Goal: Task Accomplishment & Management: Complete application form

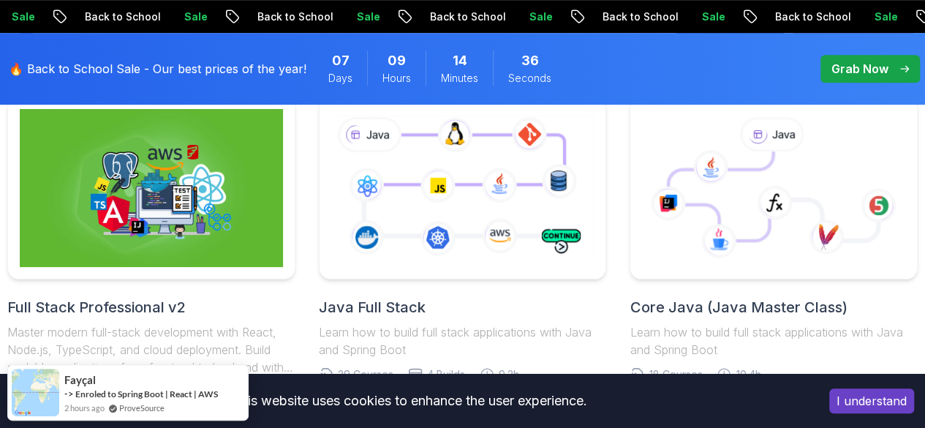
scroll to position [409, 0]
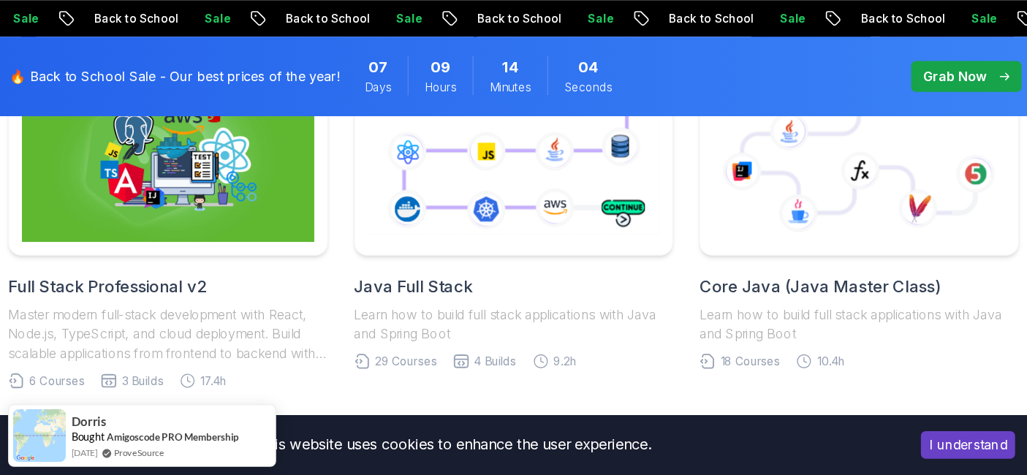
scroll to position [455, 0]
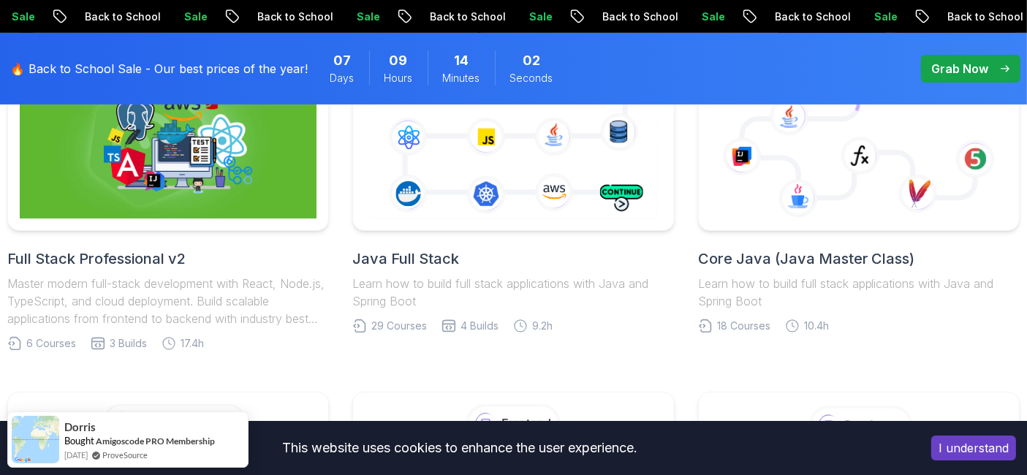
click at [924, 427] on button "I understand" at bounding box center [973, 448] width 85 height 25
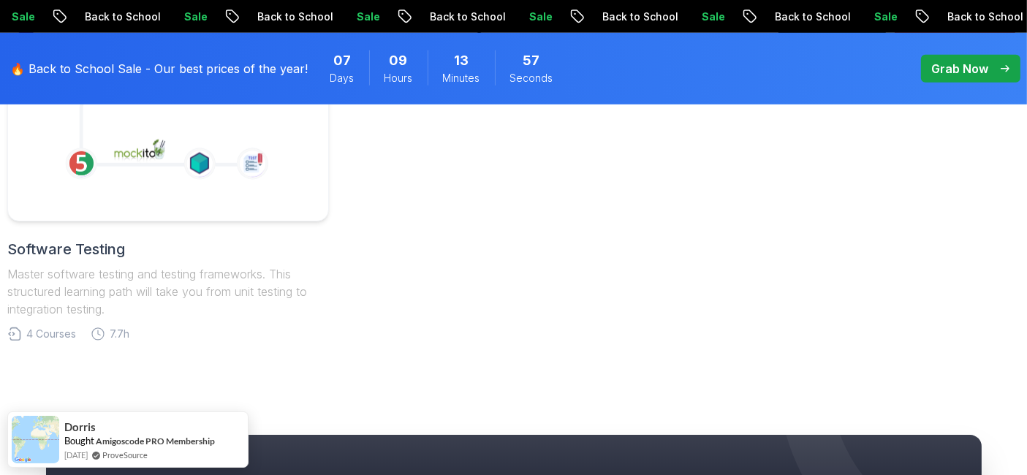
scroll to position [1488, 0]
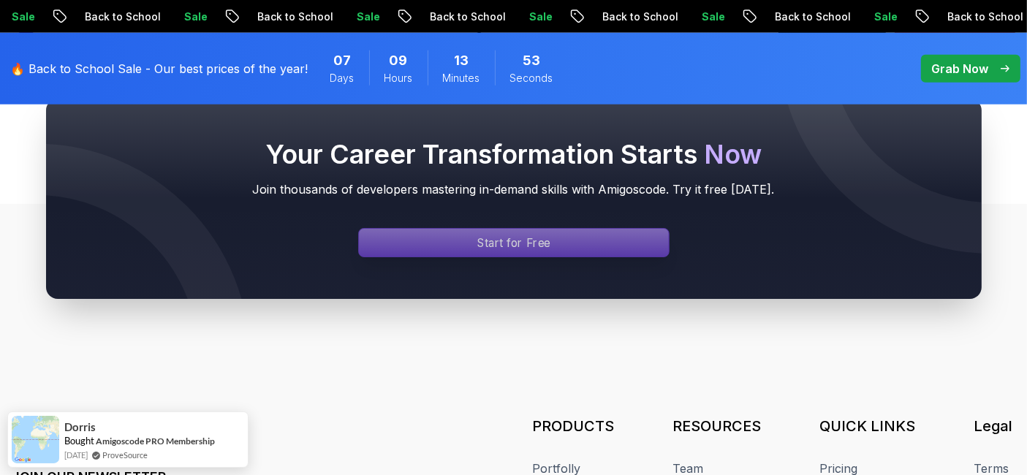
click at [522, 239] on p "Start for Free" at bounding box center [513, 243] width 73 height 17
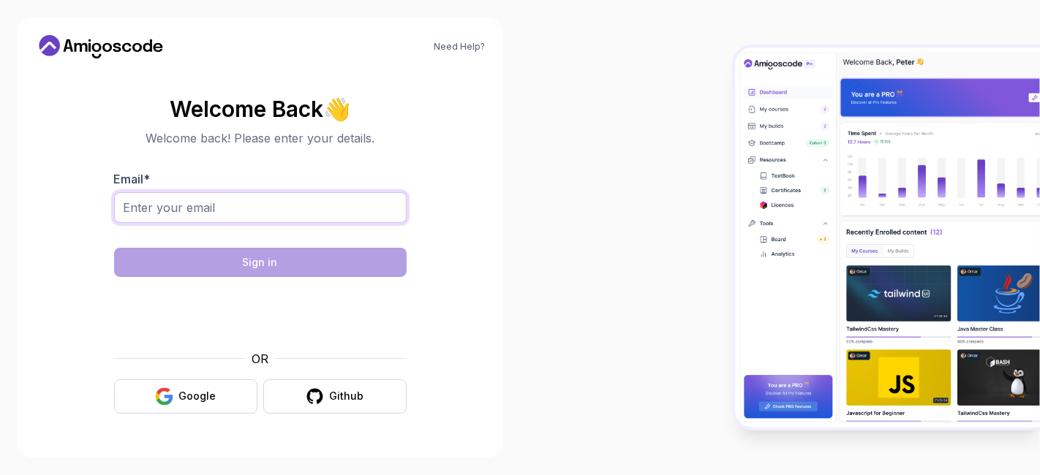
click at [187, 213] on input "Email *" at bounding box center [260, 207] width 292 height 31
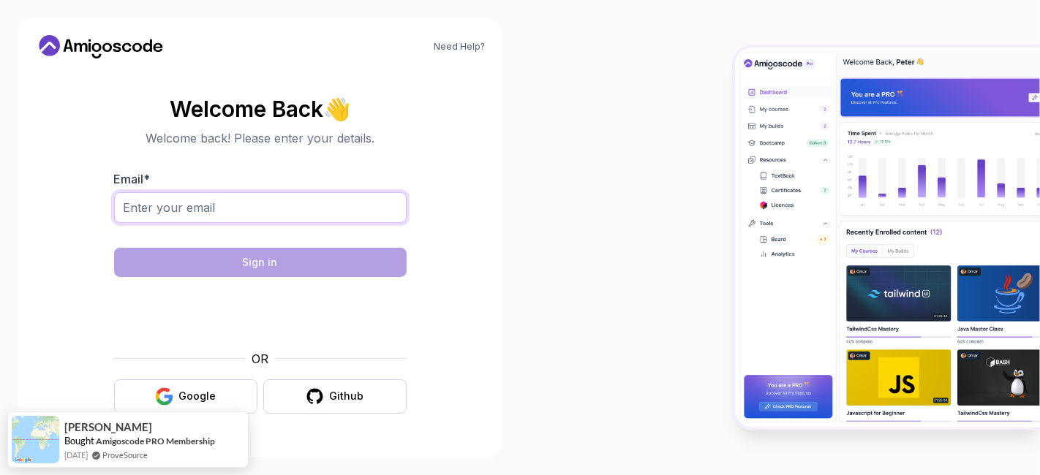
type input "[EMAIL_ADDRESS][DOMAIN_NAME]"
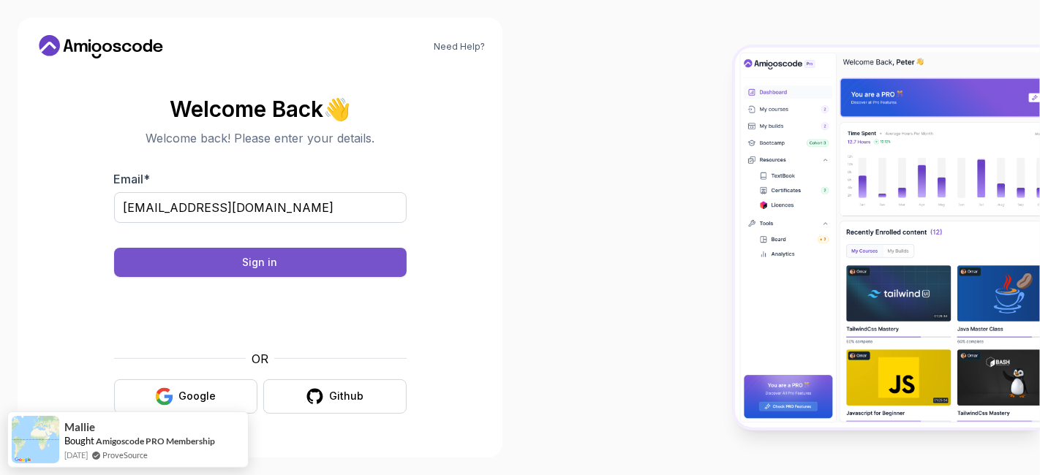
click at [282, 257] on button "Sign in" at bounding box center [260, 262] width 292 height 29
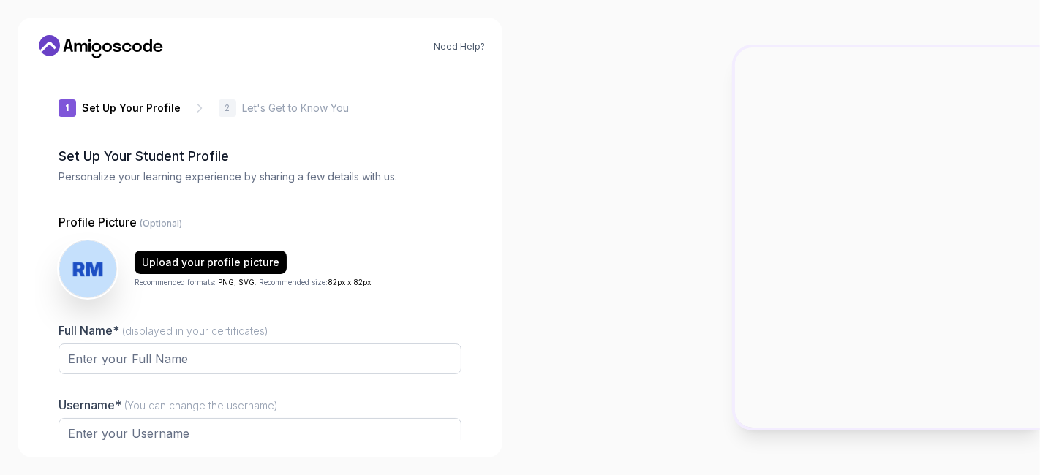
type input "sturdygeckoab4d7"
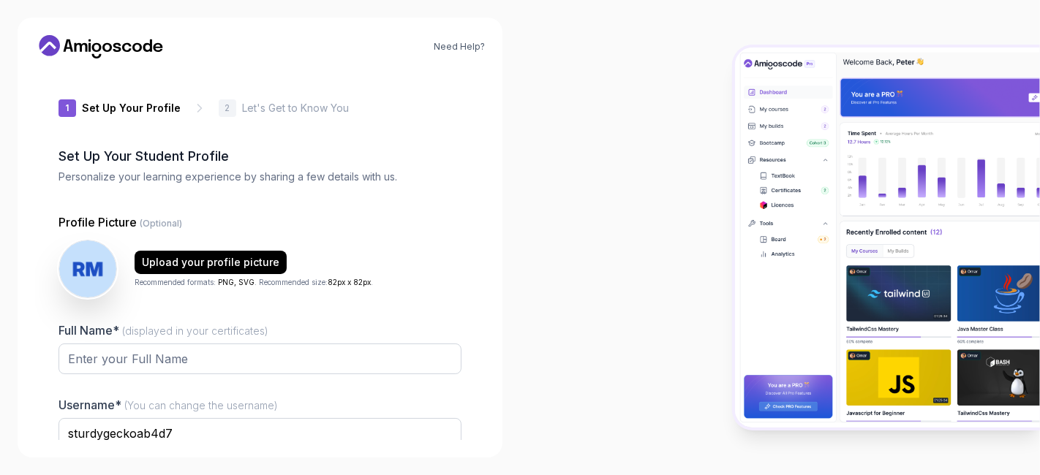
scroll to position [133, 0]
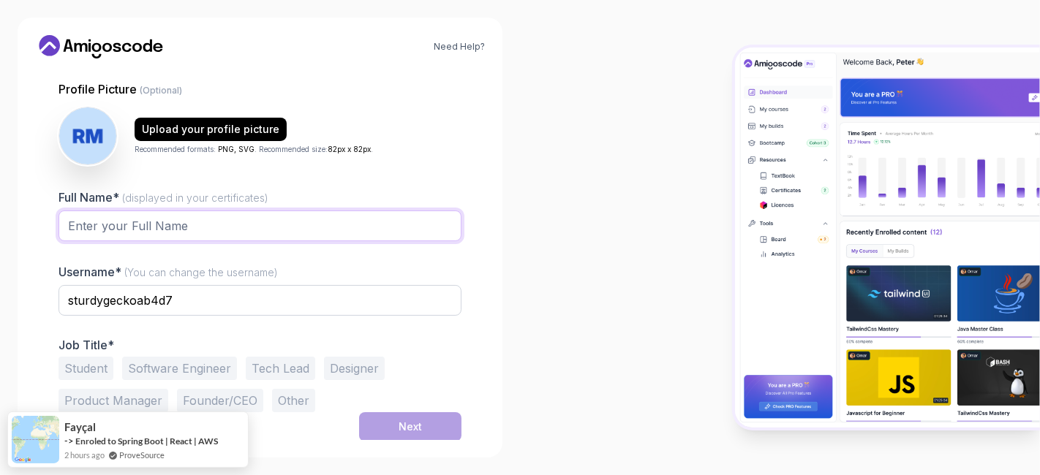
click at [226, 213] on input "Full Name* (displayed in your certificates)" at bounding box center [259, 226] width 403 height 31
type input "Raja Shereep M"
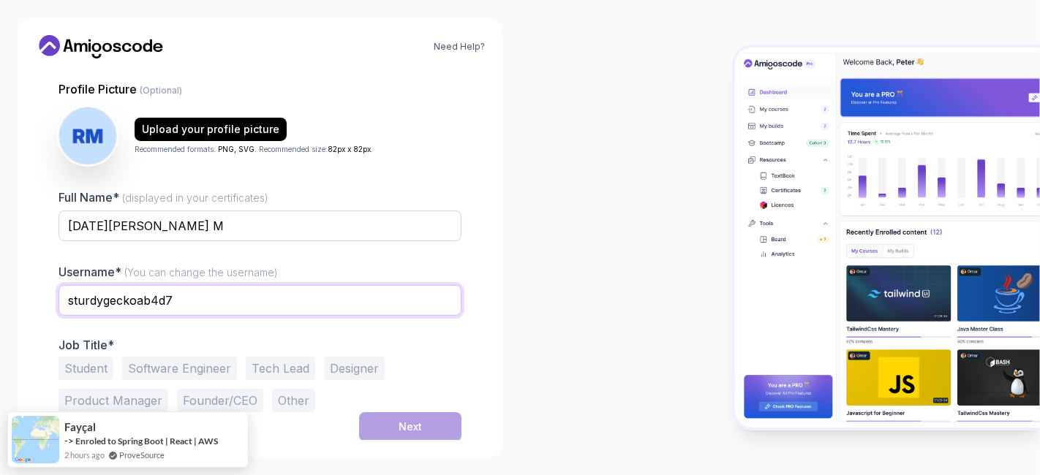
click at [190, 299] on input "sturdygeckoab4d7" at bounding box center [259, 300] width 403 height 31
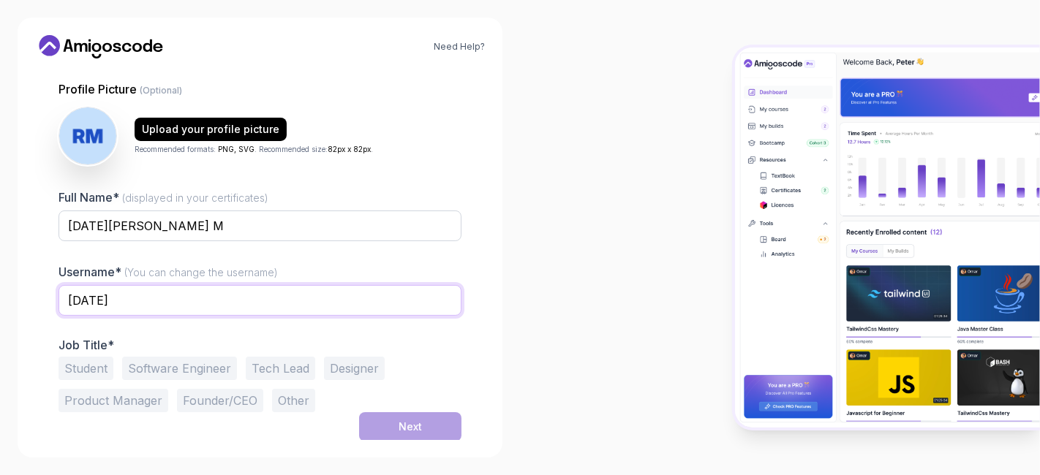
type input "raja"
click at [186, 322] on div at bounding box center [259, 325] width 403 height 13
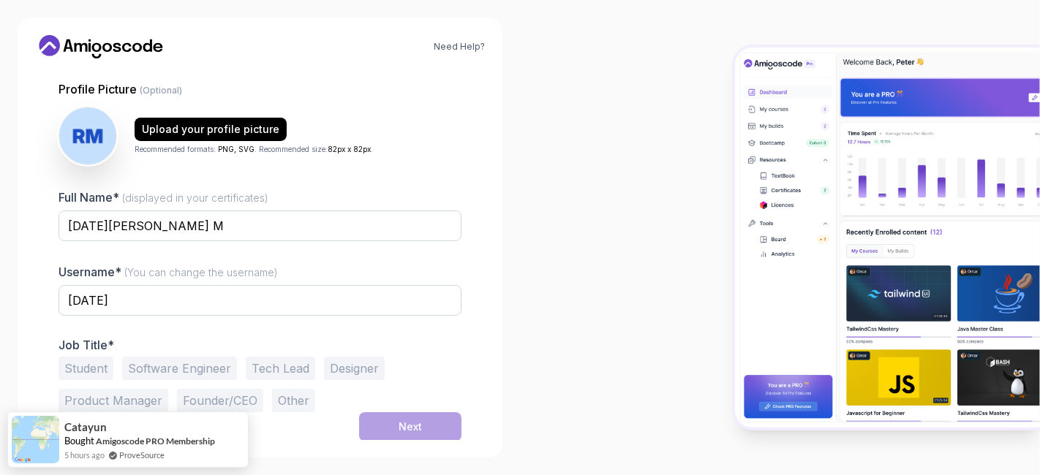
click at [96, 362] on button "Student" at bounding box center [85, 368] width 55 height 23
click at [151, 365] on button "Software Engineer" at bounding box center [179, 368] width 115 height 23
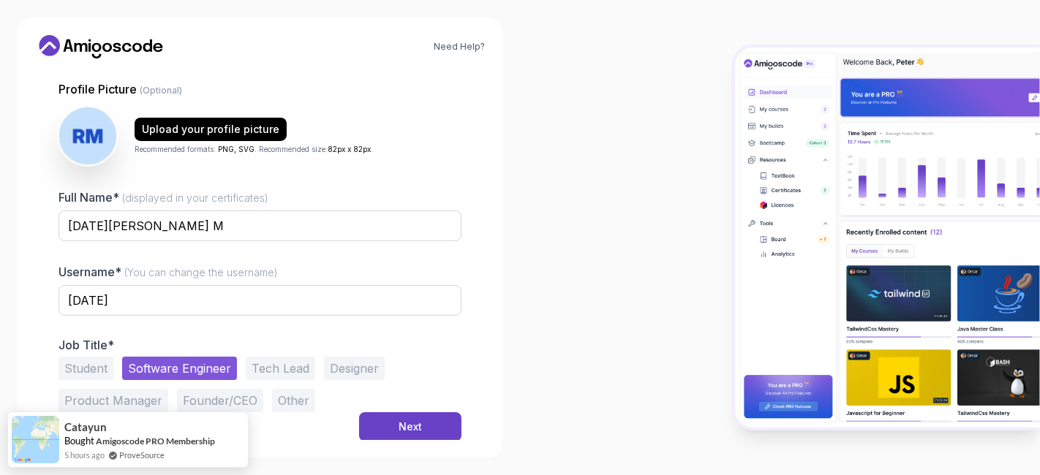
click at [83, 367] on button "Student" at bounding box center [85, 368] width 55 height 23
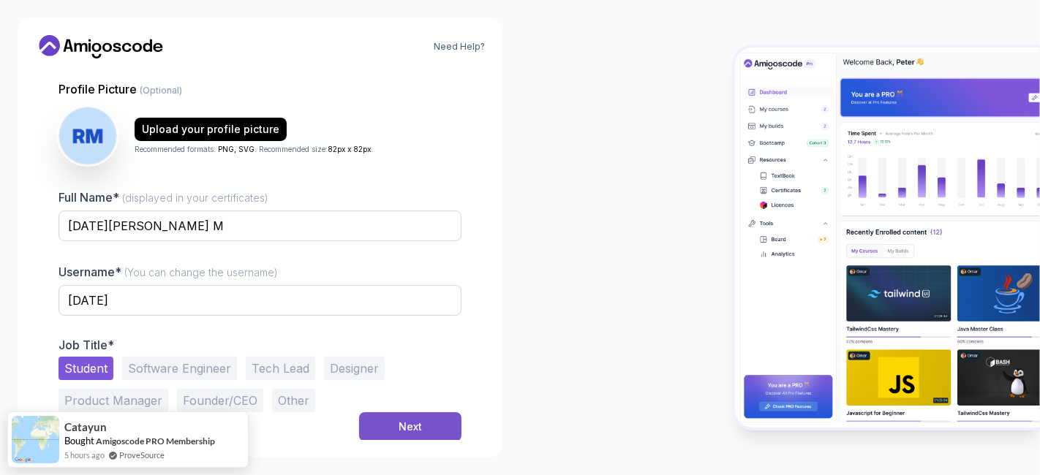
click at [415, 429] on div "Next" at bounding box center [409, 427] width 23 height 15
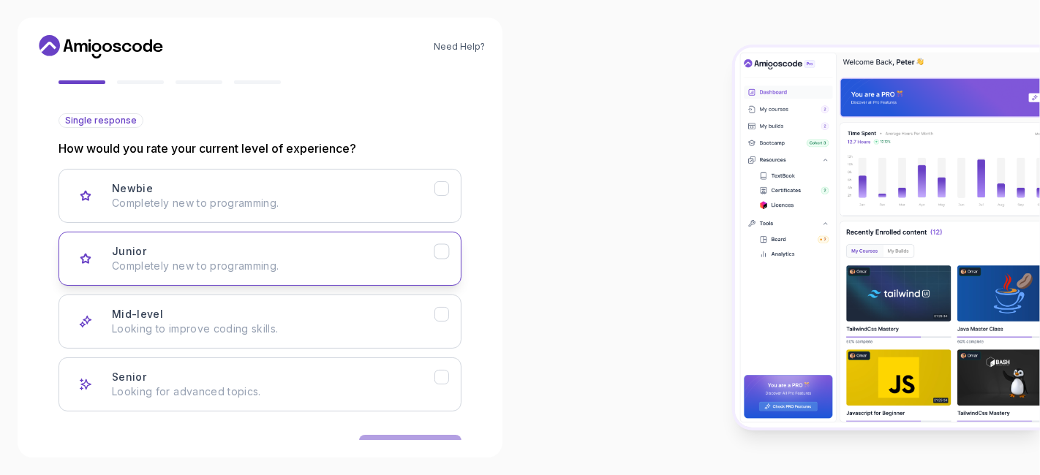
click at [304, 265] on p "Completely new to programming." at bounding box center [273, 266] width 322 height 15
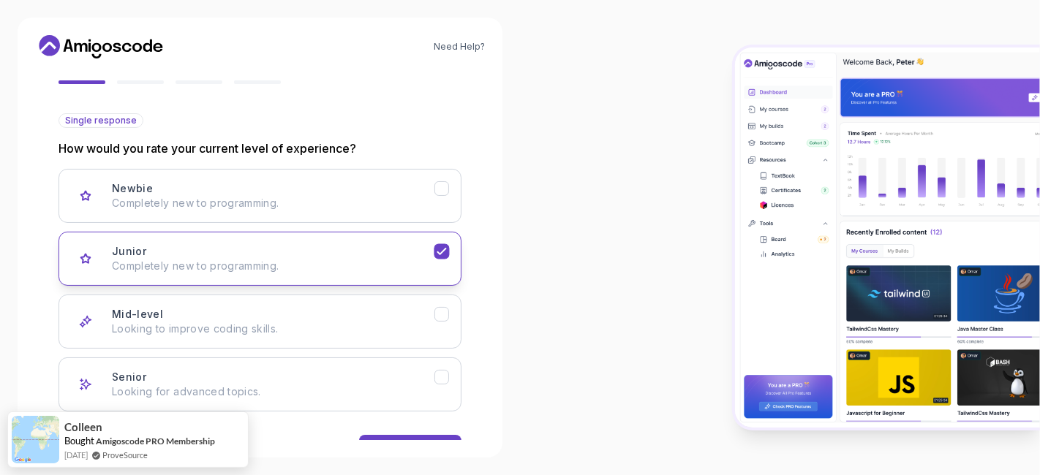
scroll to position [178, 0]
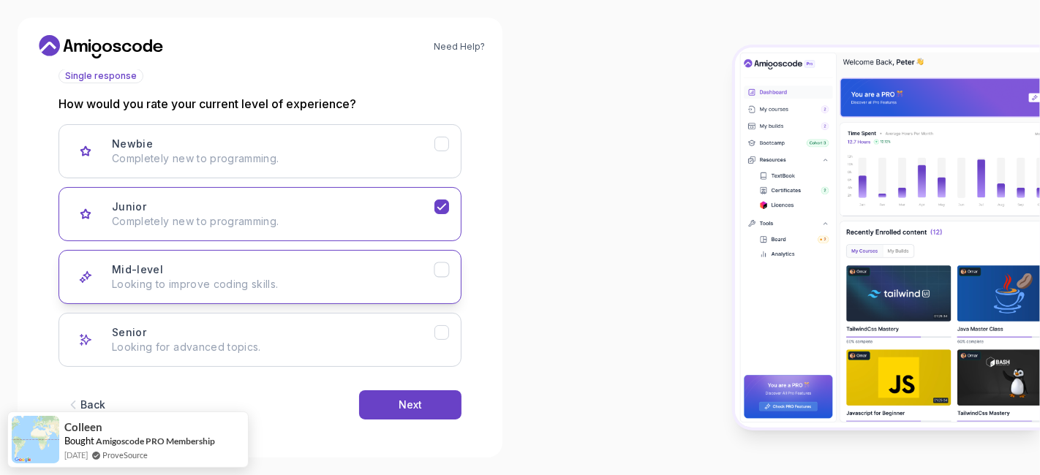
click at [371, 281] on p "Looking to improve coding skills." at bounding box center [273, 284] width 322 height 15
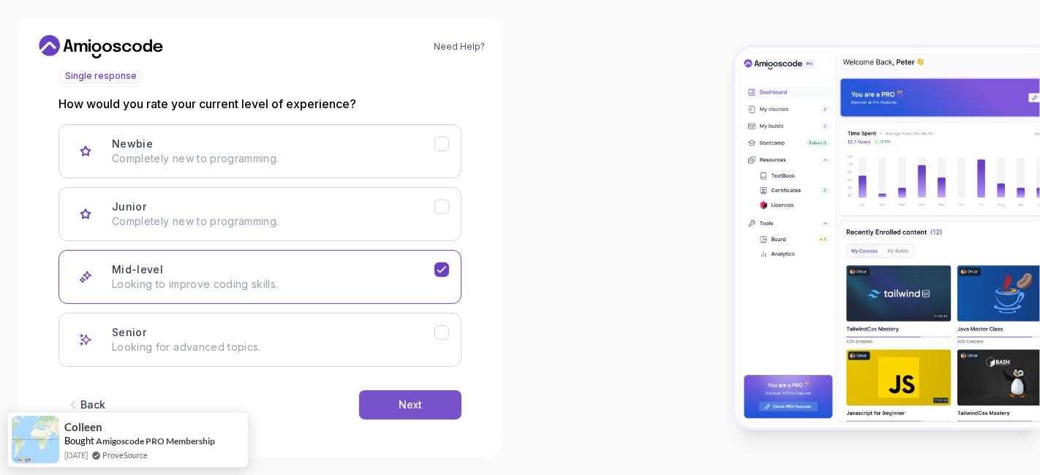
click at [423, 404] on button "Next" at bounding box center [410, 404] width 102 height 29
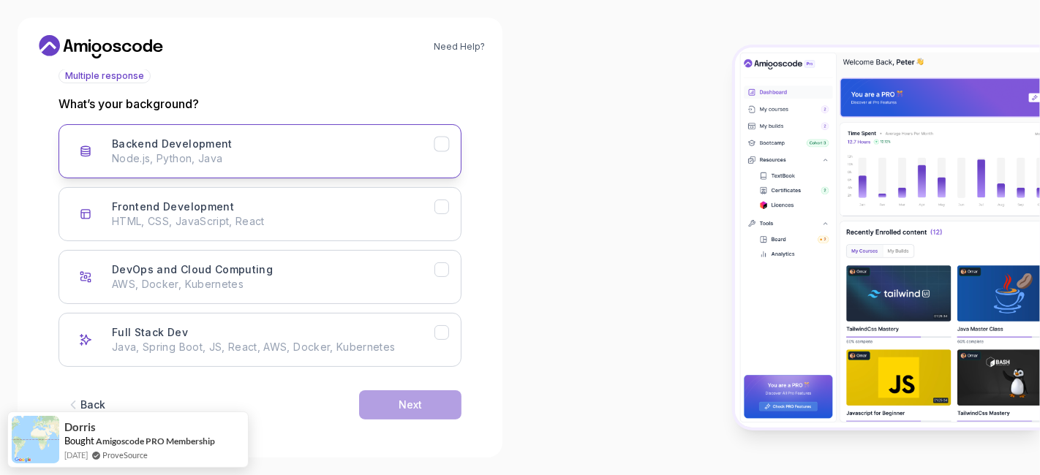
click at [265, 139] on div "Backend Development Node.js, Python, Java" at bounding box center [273, 151] width 322 height 29
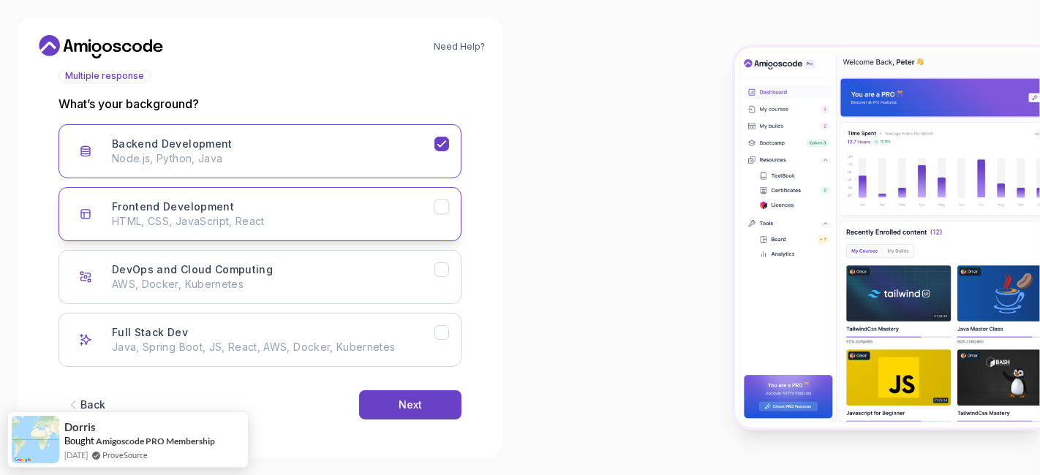
click at [262, 224] on p "HTML, CSS, JavaScript, React" at bounding box center [273, 221] width 322 height 15
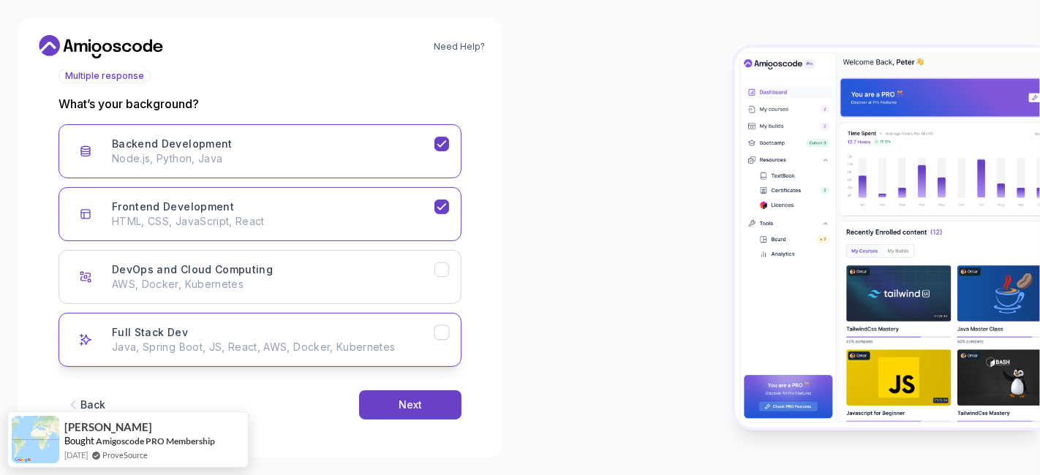
click at [279, 329] on div "Full Stack Dev Java, Spring Boot, JS, React, AWS, Docker, Kubernetes" at bounding box center [273, 339] width 322 height 29
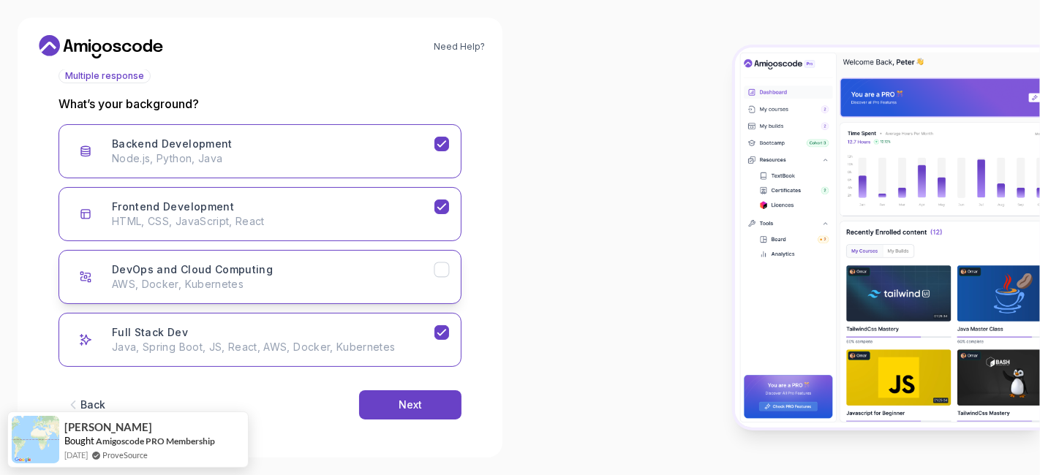
click at [409, 280] on p "AWS, Docker, Kubernetes" at bounding box center [273, 284] width 322 height 15
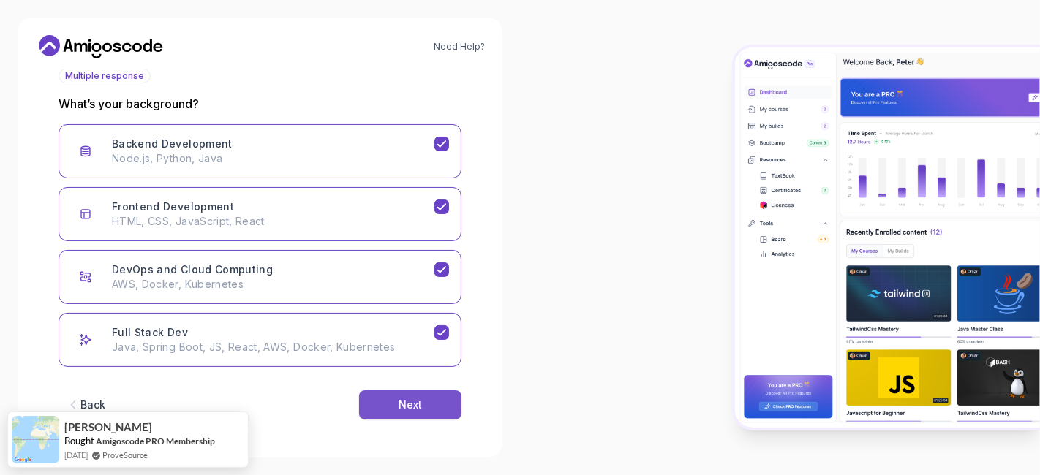
click at [414, 398] on div "Next" at bounding box center [409, 405] width 23 height 15
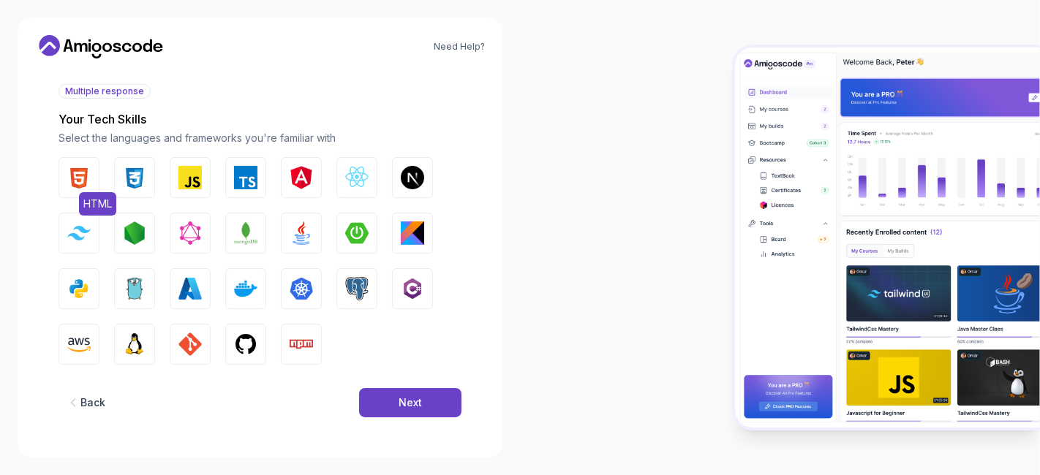
click at [83, 181] on img "button" at bounding box center [78, 177] width 23 height 23
click at [142, 185] on img "button" at bounding box center [134, 177] width 23 height 23
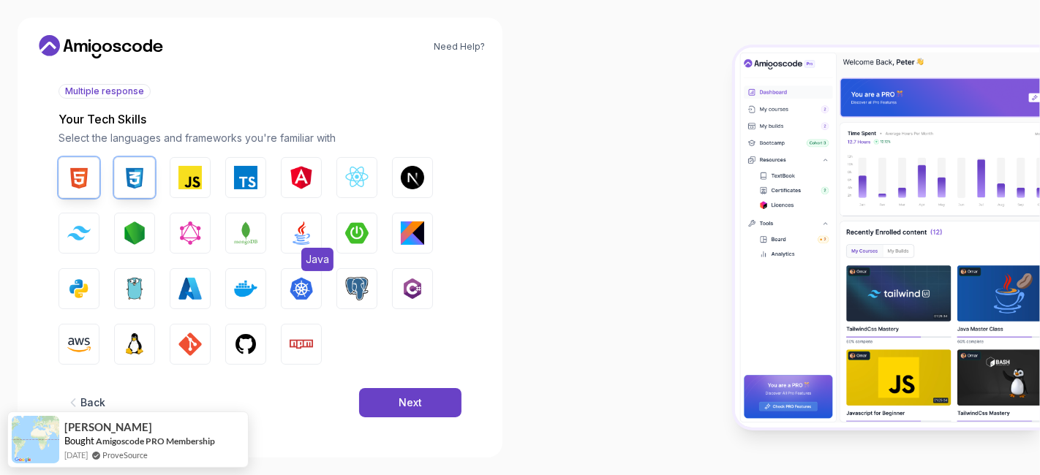
click at [296, 228] on img "button" at bounding box center [300, 232] width 23 height 23
click at [378, 344] on div "HTML CSS JavaScript TypeScript Angular React.js Next.js Tailwind CSS Node.js Gr…" at bounding box center [259, 261] width 403 height 208
click at [118, 188] on button "CSS" at bounding box center [134, 177] width 41 height 41
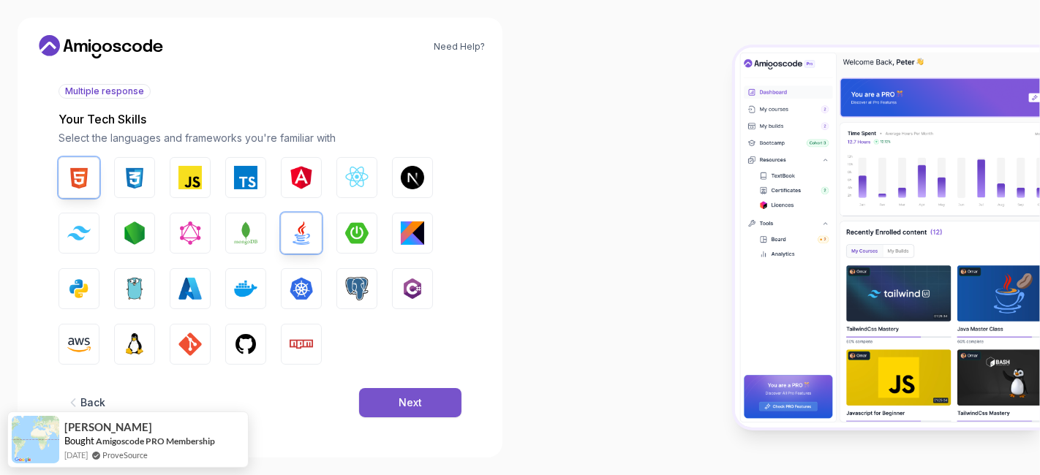
click at [422, 398] on button "Next" at bounding box center [410, 402] width 102 height 29
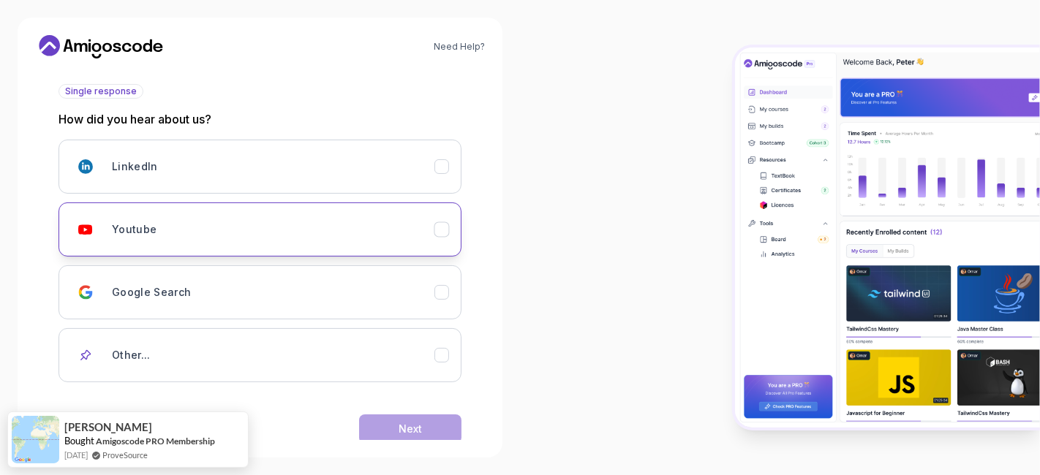
click at [312, 246] on button "Youtube" at bounding box center [259, 229] width 403 height 54
click at [429, 428] on button "Next" at bounding box center [410, 428] width 102 height 29
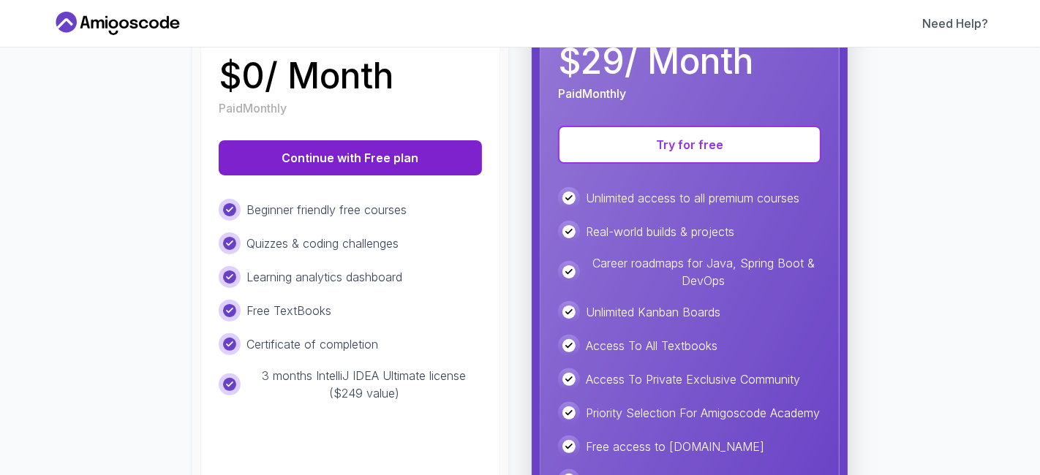
scroll to position [265, 0]
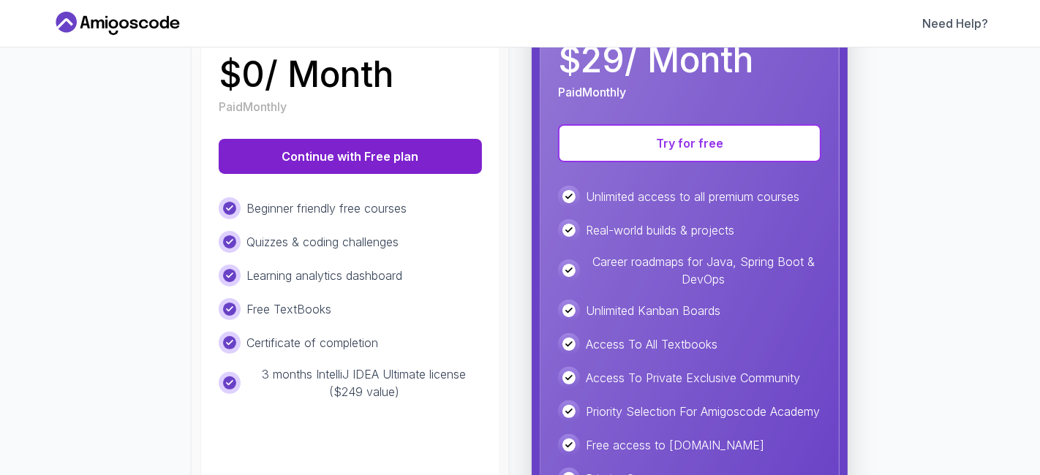
click at [376, 147] on button "Continue with Free plan" at bounding box center [350, 156] width 263 height 35
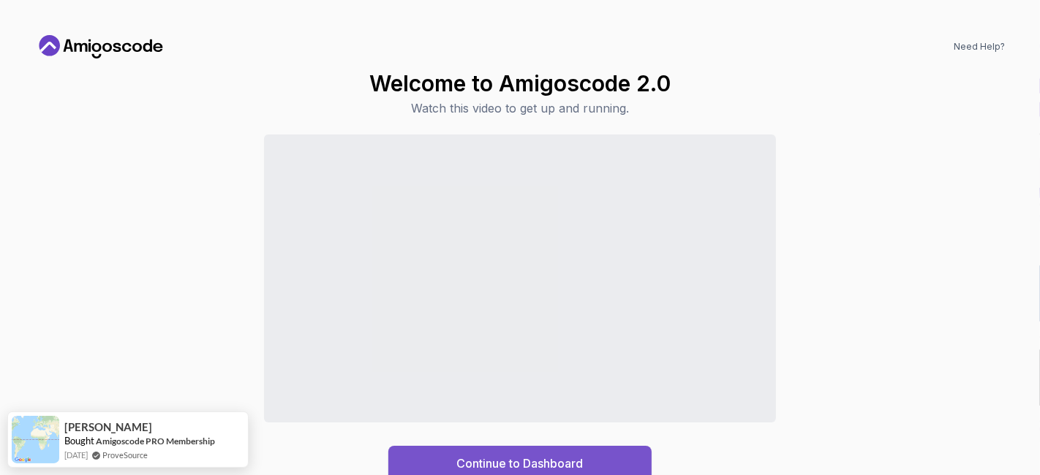
click at [547, 459] on div "Continue to Dashboard" at bounding box center [520, 464] width 126 height 18
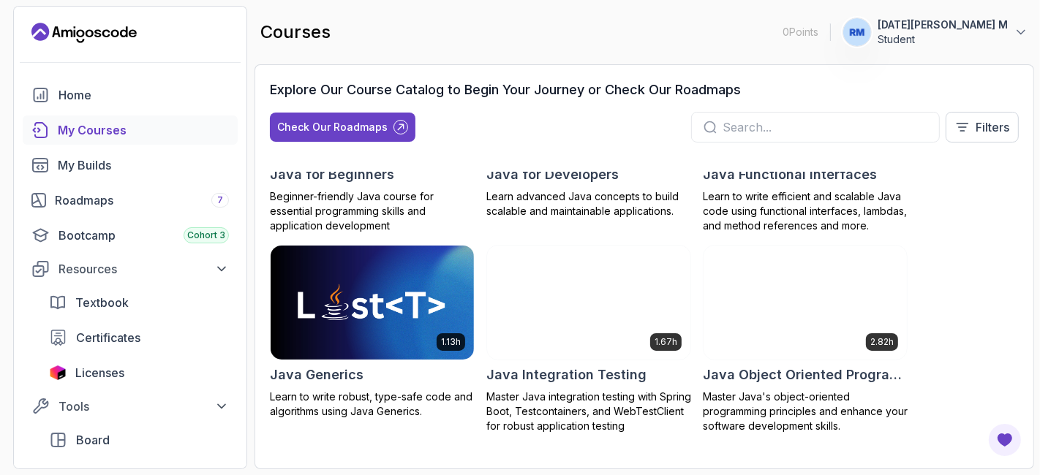
scroll to position [1165, 0]
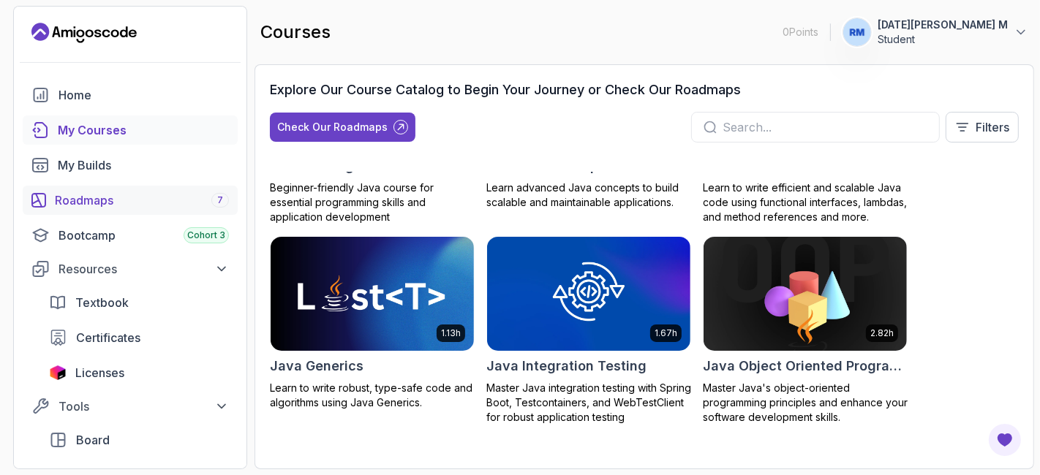
click at [149, 200] on div "Roadmaps 7" at bounding box center [142, 201] width 174 height 18
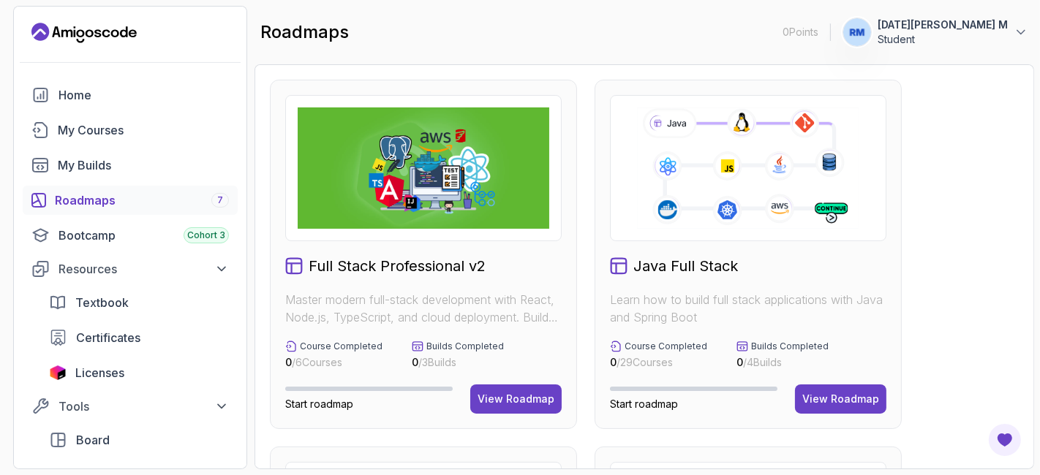
scroll to position [45, 0]
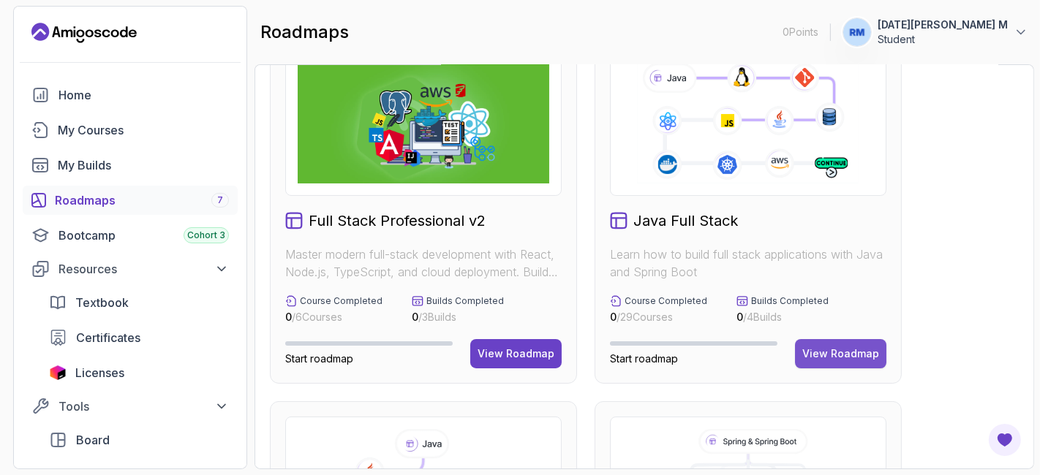
click at [826, 347] on div "View Roadmap" at bounding box center [840, 354] width 77 height 15
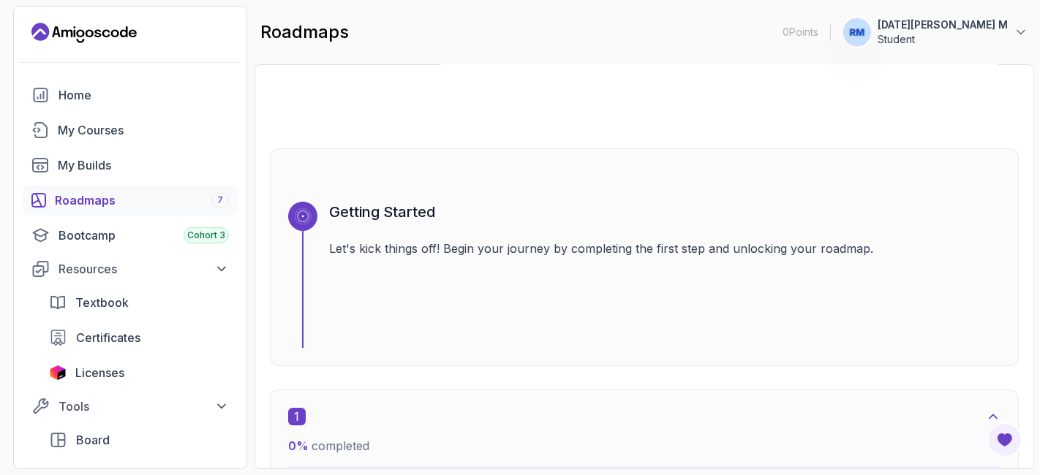
scroll to position [15, 0]
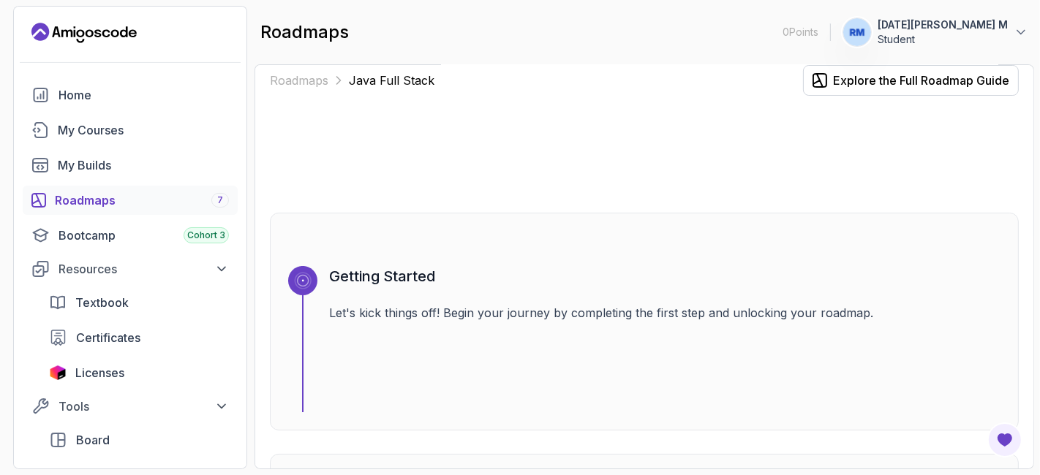
click at [649, 286] on div "Getting Started Let's kick things off! Begin your journey by completing the fir…" at bounding box center [664, 339] width 671 height 146
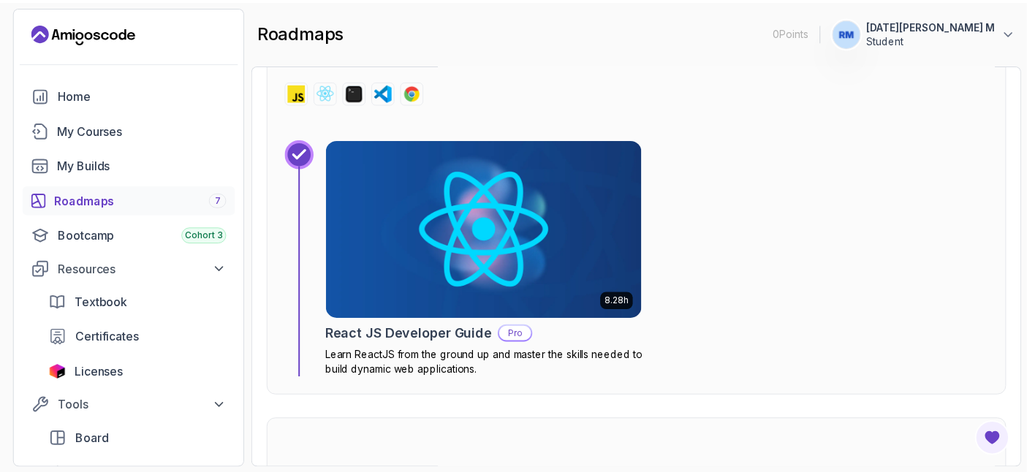
scroll to position [10424, 0]
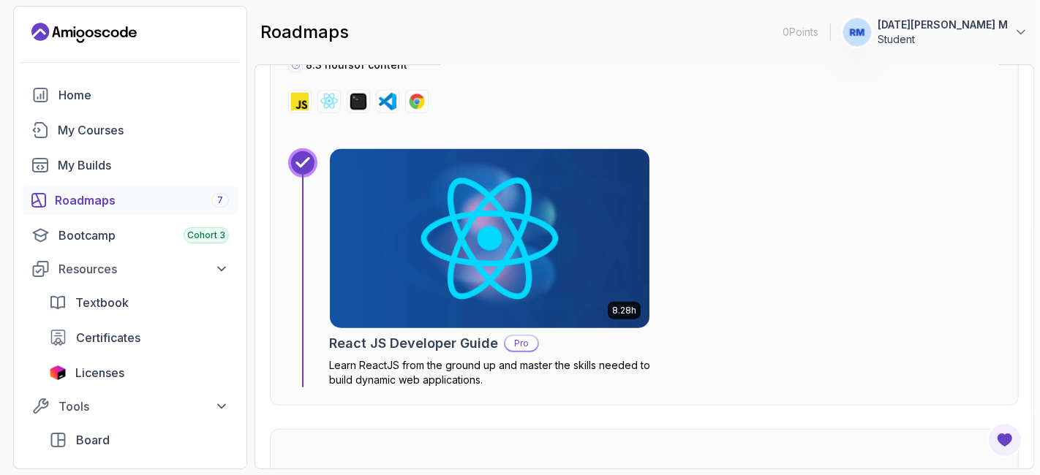
click at [482, 292] on img at bounding box center [490, 239] width 336 height 188
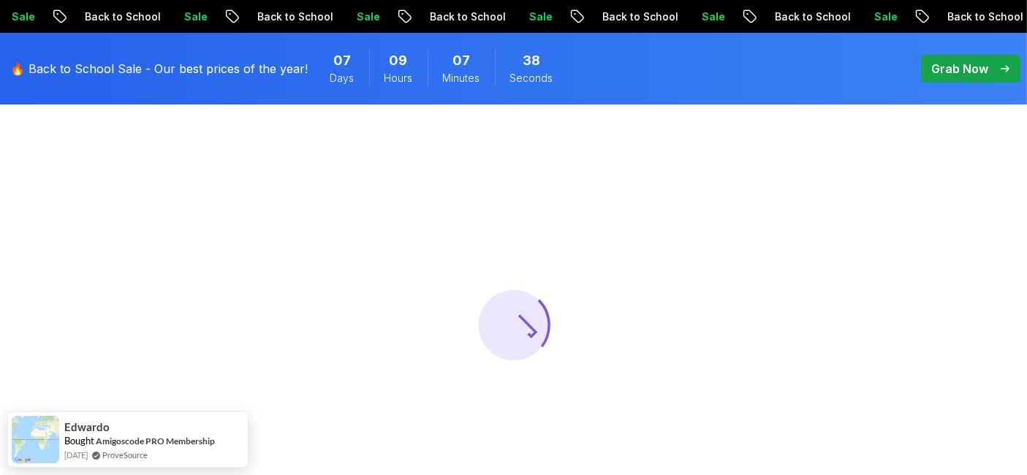
scroll to position [64, 0]
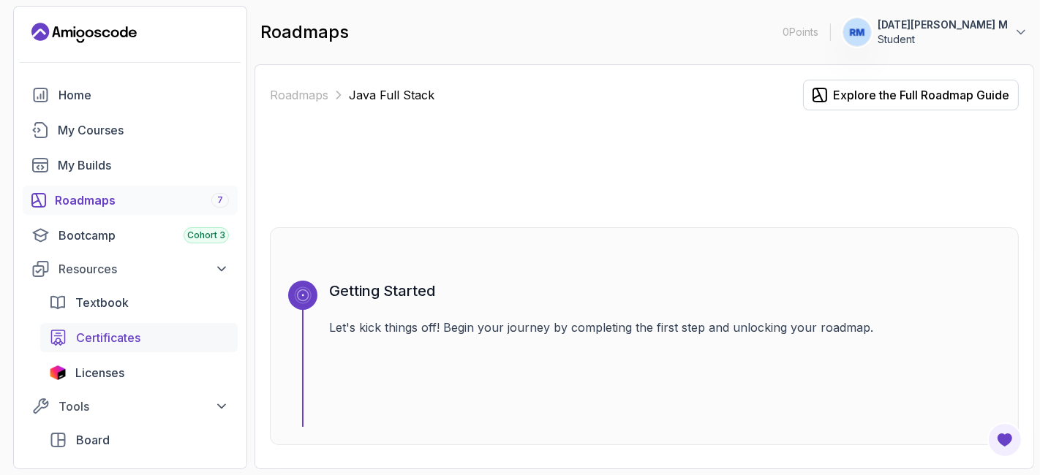
click at [104, 338] on span "Certificates" at bounding box center [108, 338] width 64 height 18
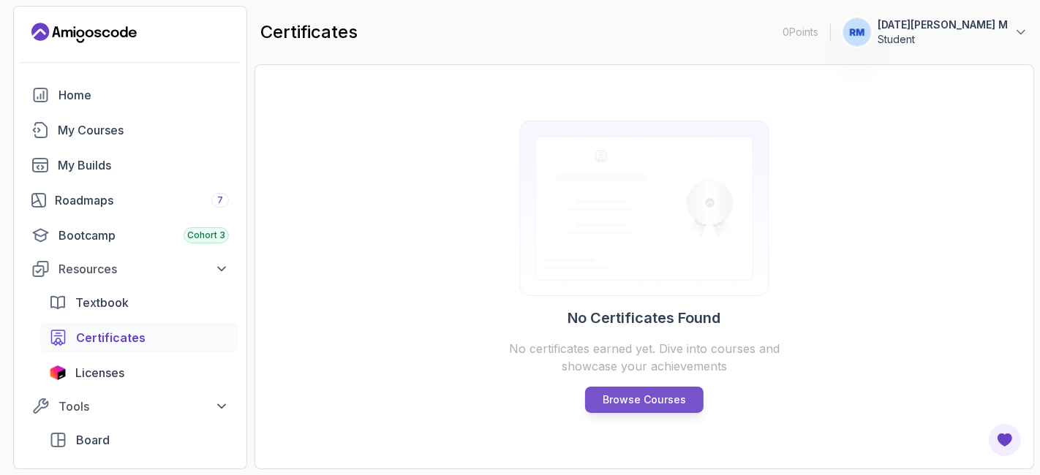
click at [618, 404] on p "Browse Courses" at bounding box center [643, 400] width 83 height 15
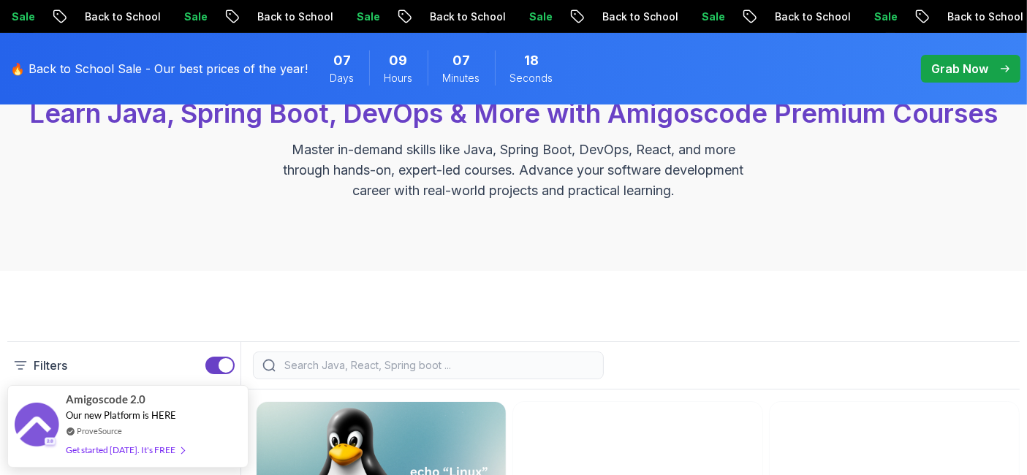
scroll to position [398, 0]
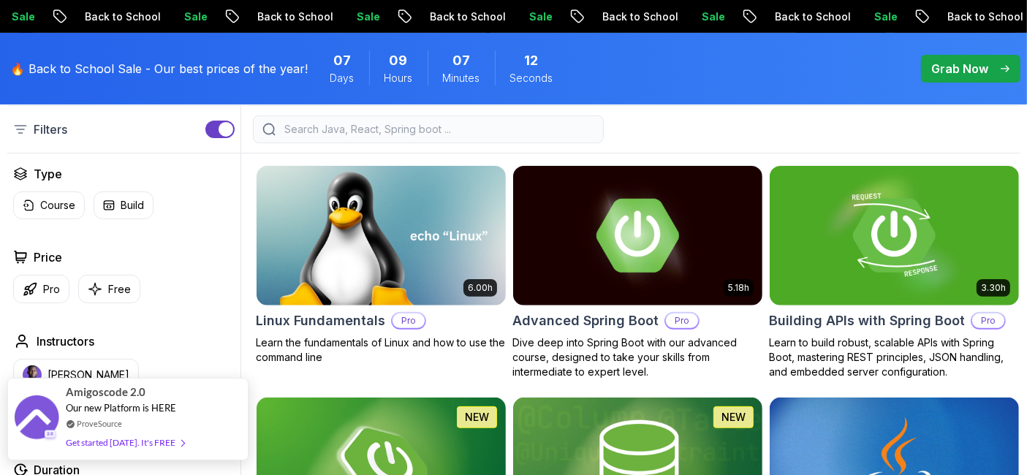
click at [169, 444] on div "Get started today. It's FREE" at bounding box center [125, 442] width 118 height 17
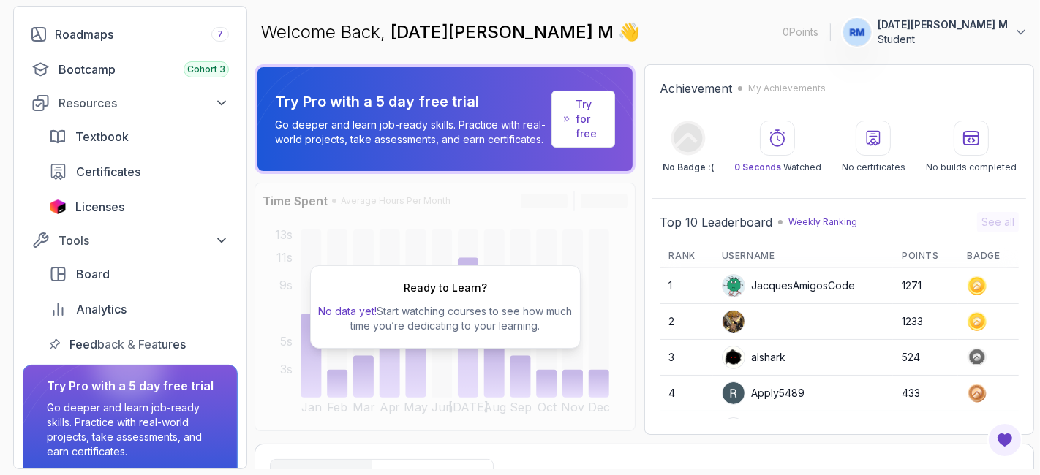
scroll to position [169, 0]
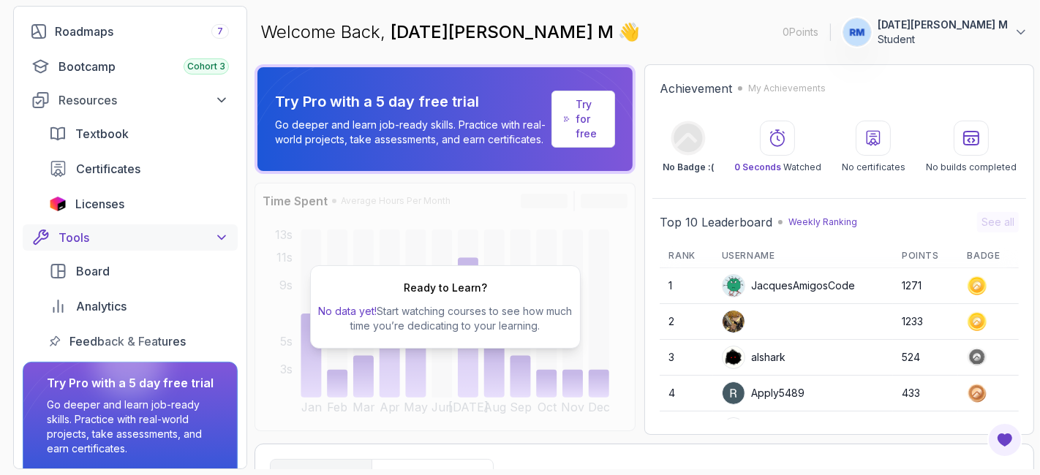
click at [198, 239] on div "Tools" at bounding box center [143, 238] width 170 height 18
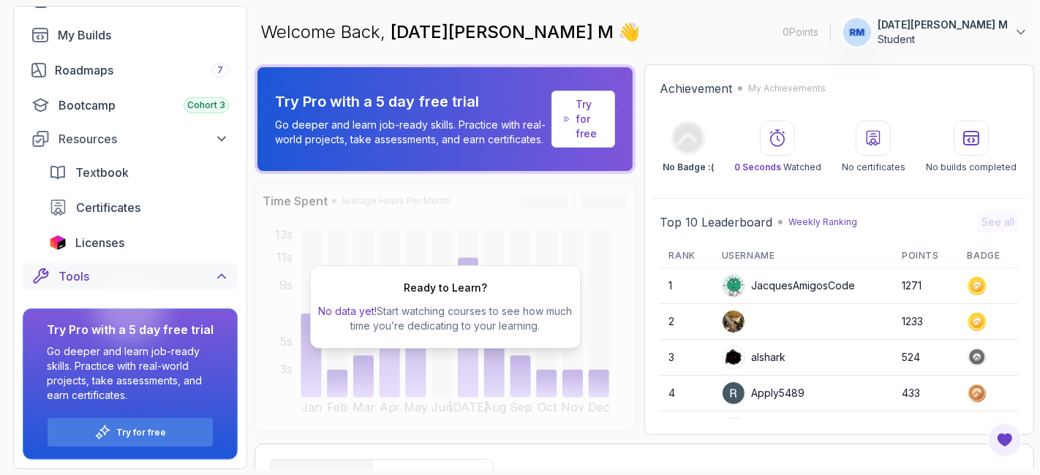
scroll to position [116, 0]
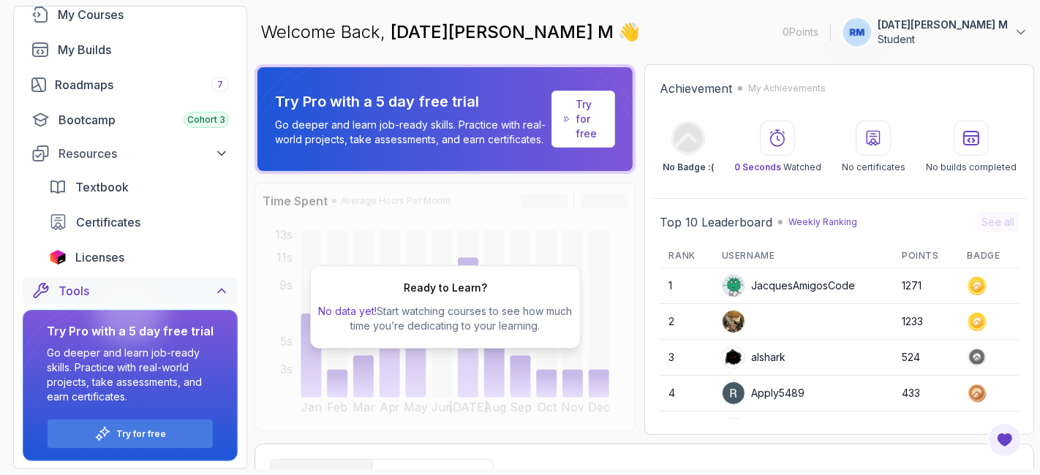
click at [184, 300] on button "Tools" at bounding box center [130, 291] width 215 height 26
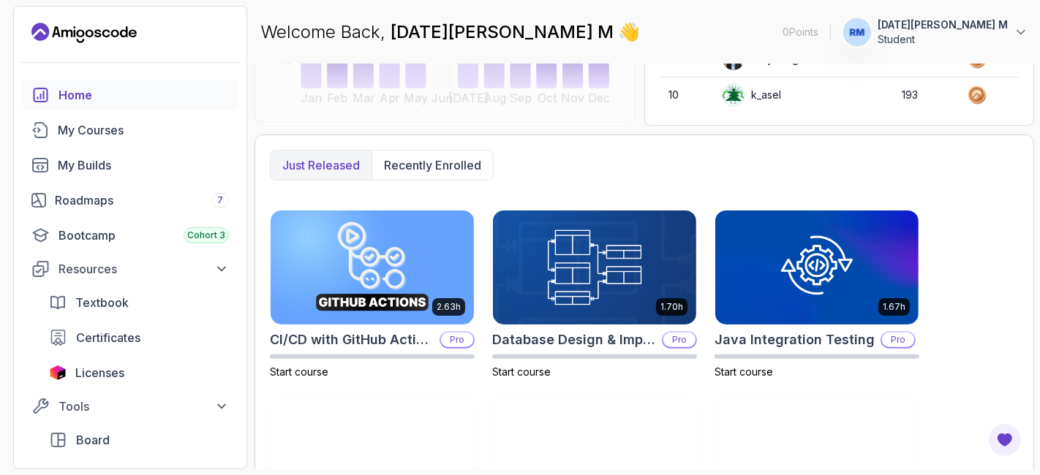
scroll to position [308, 0]
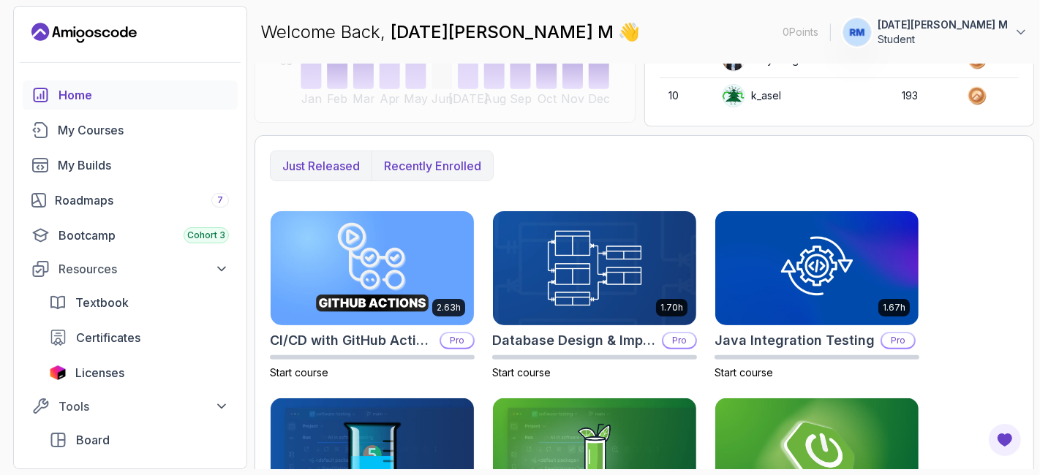
click at [444, 151] on button "Recently enrolled" at bounding box center [431, 165] width 121 height 29
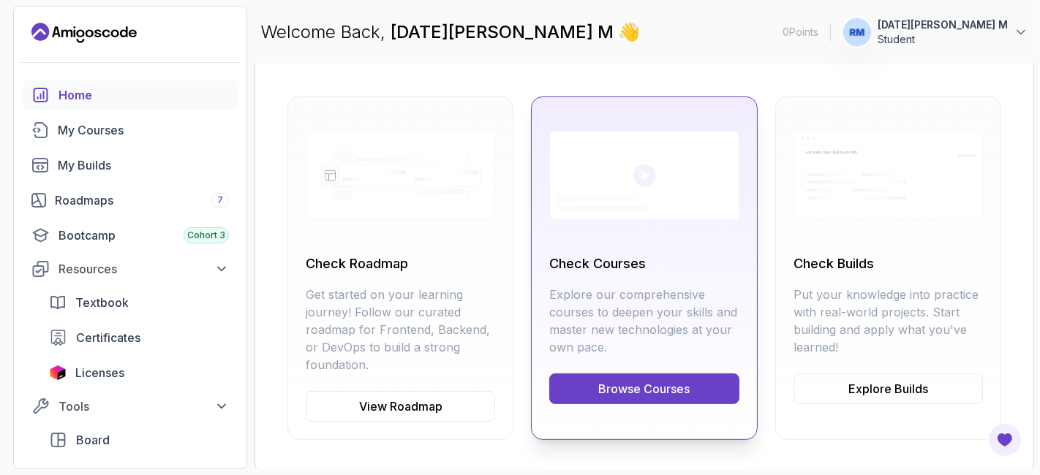
scroll to position [265, 0]
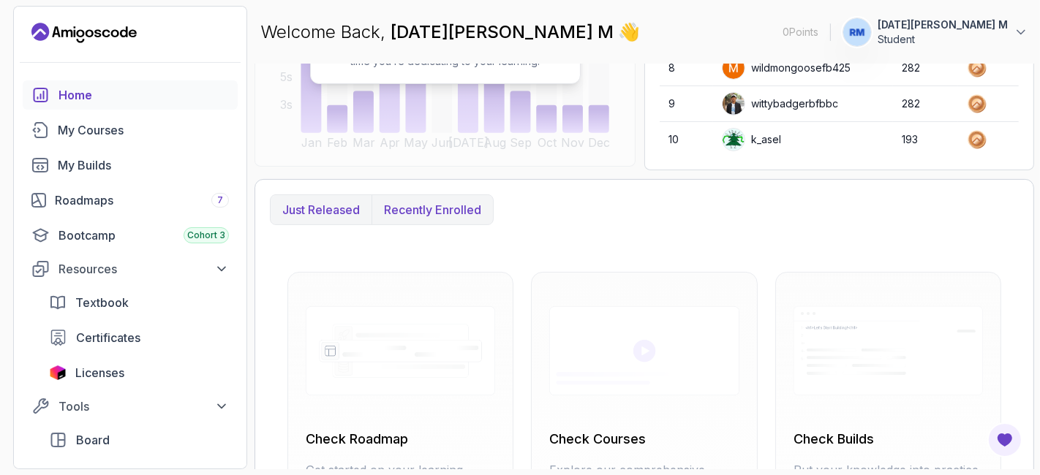
click at [338, 205] on p "Just released" at bounding box center [320, 210] width 77 height 18
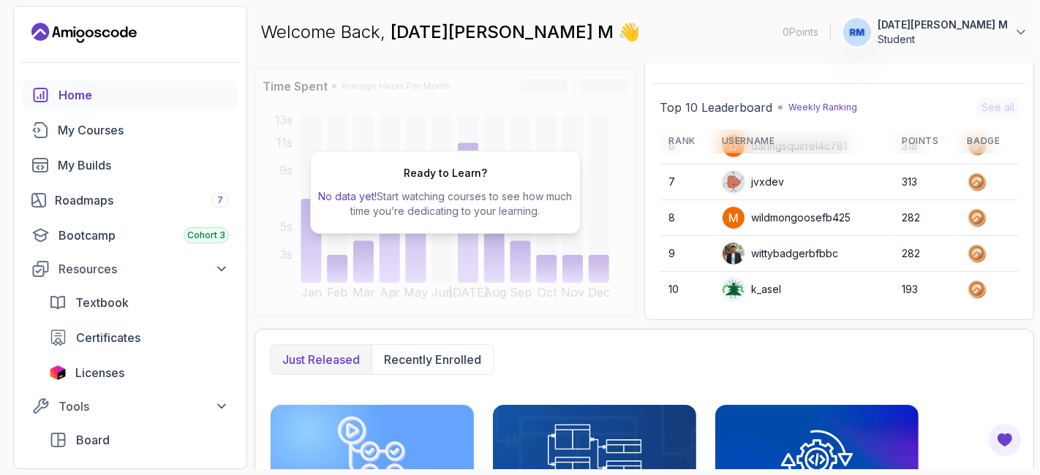
scroll to position [0, 0]
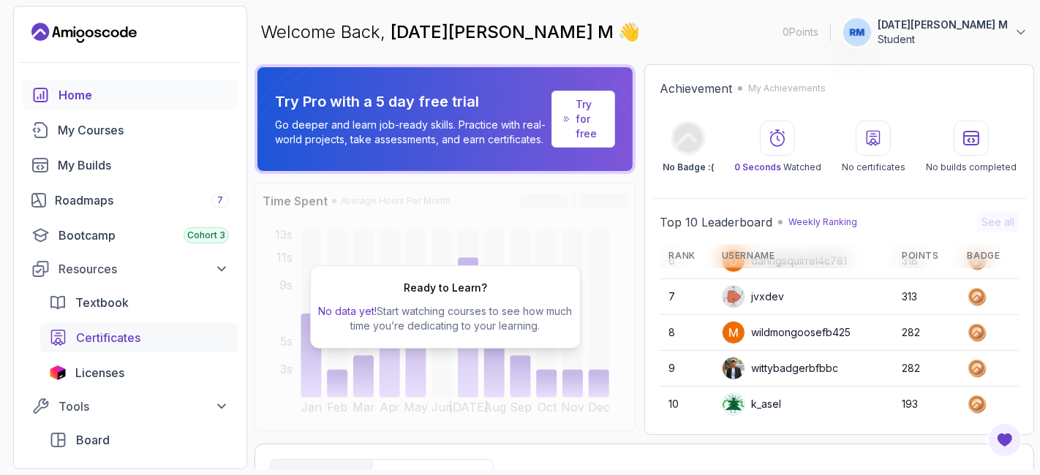
click at [99, 327] on link "Certificates" at bounding box center [138, 337] width 197 height 29
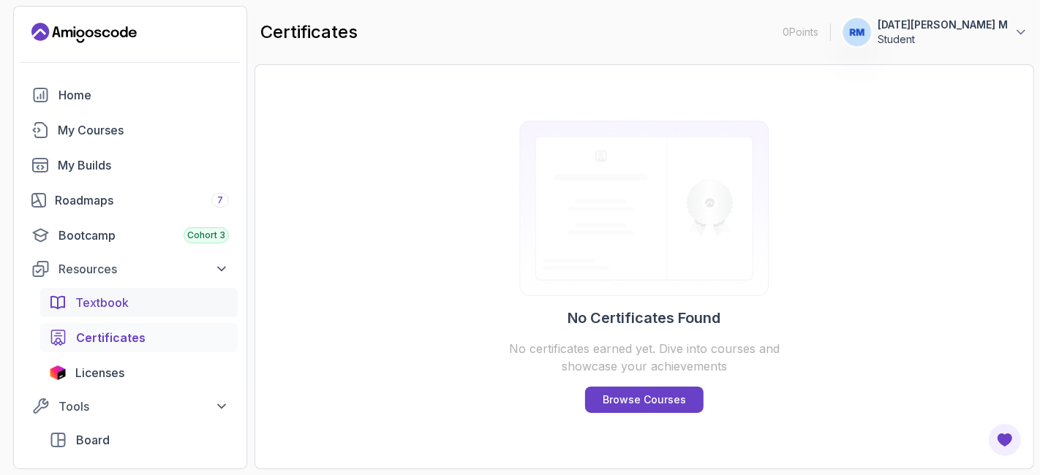
click at [106, 301] on span "Textbook" at bounding box center [101, 303] width 53 height 18
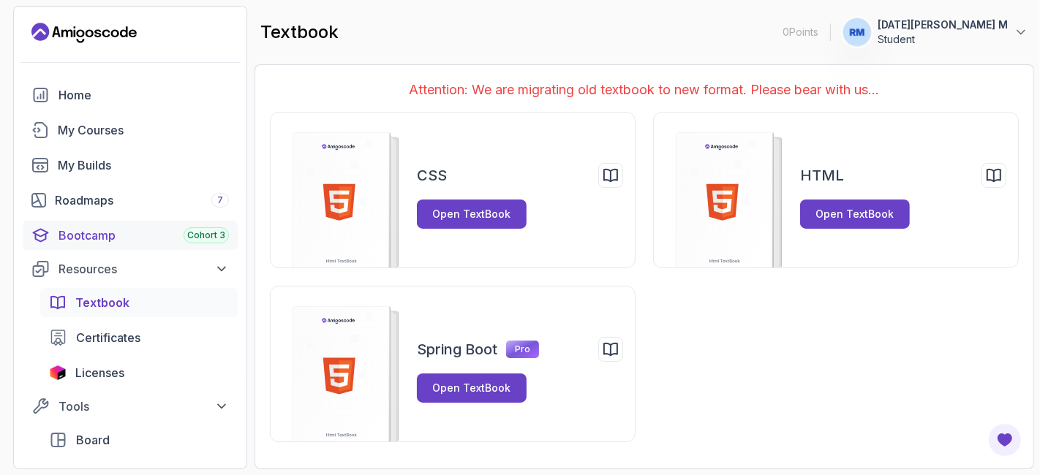
click at [100, 235] on div "Bootcamp Cohort 3" at bounding box center [143, 236] width 170 height 18
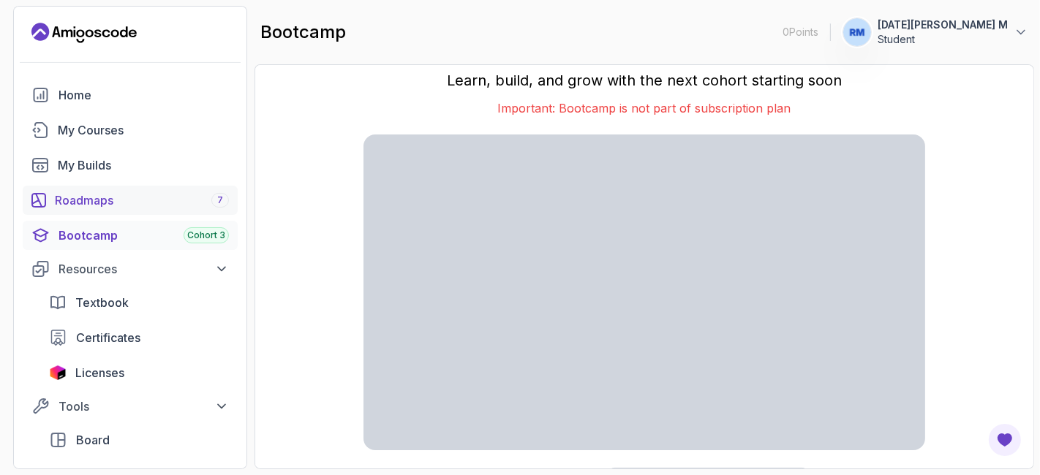
click at [154, 210] on link "Roadmaps 7" at bounding box center [130, 200] width 215 height 29
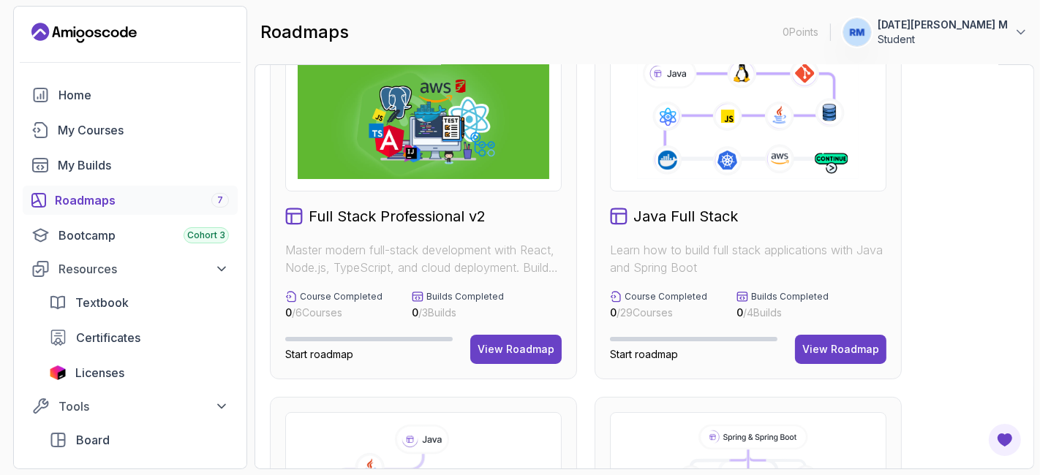
scroll to position [16, 0]
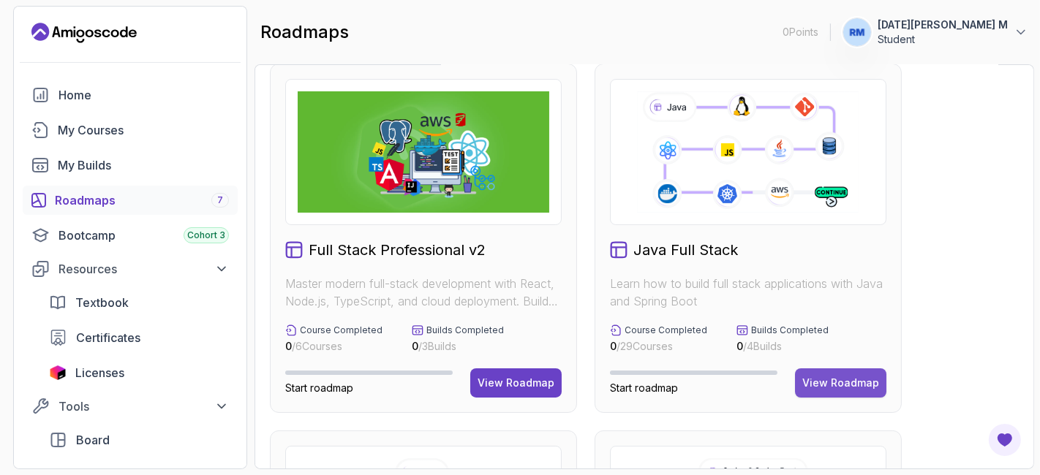
click at [833, 380] on div "View Roadmap" at bounding box center [840, 383] width 77 height 15
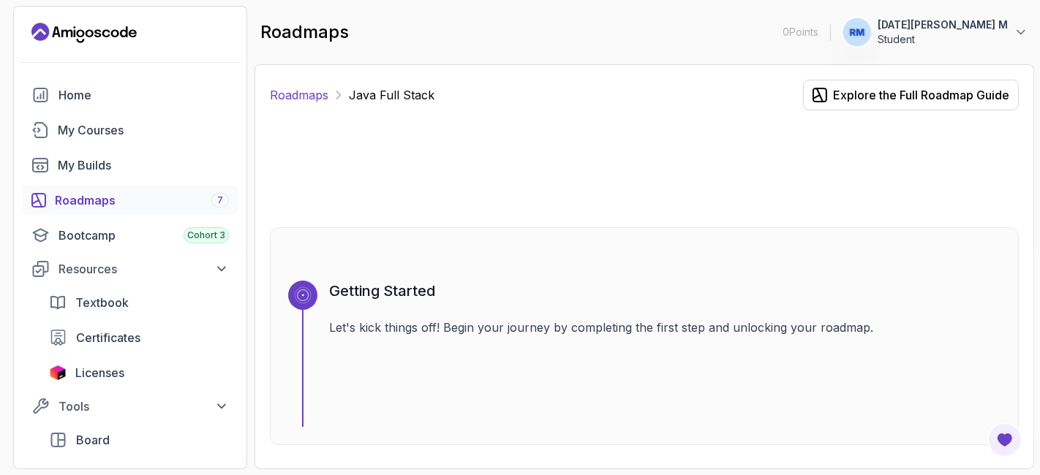
click at [290, 94] on link "Roadmaps" at bounding box center [299, 95] width 58 height 18
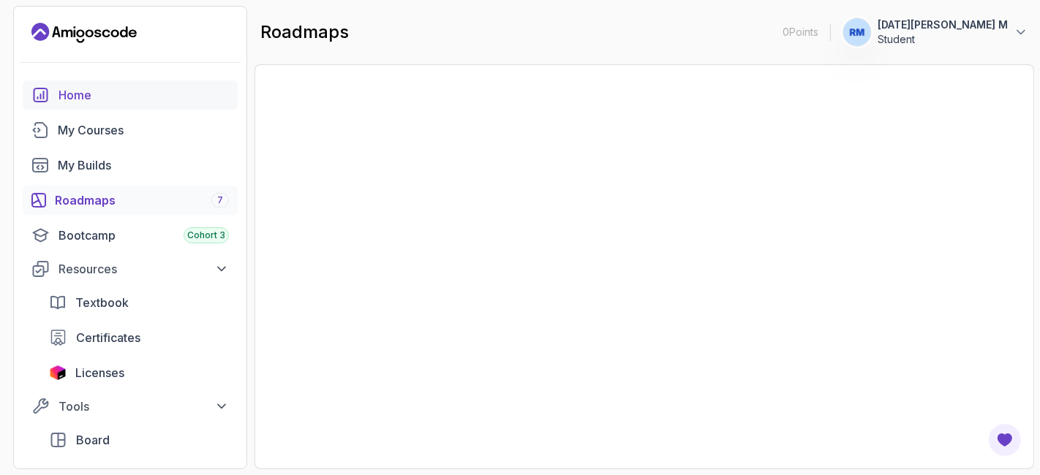
click at [112, 106] on link "Home" at bounding box center [130, 94] width 215 height 29
